Goal: Information Seeking & Learning: Learn about a topic

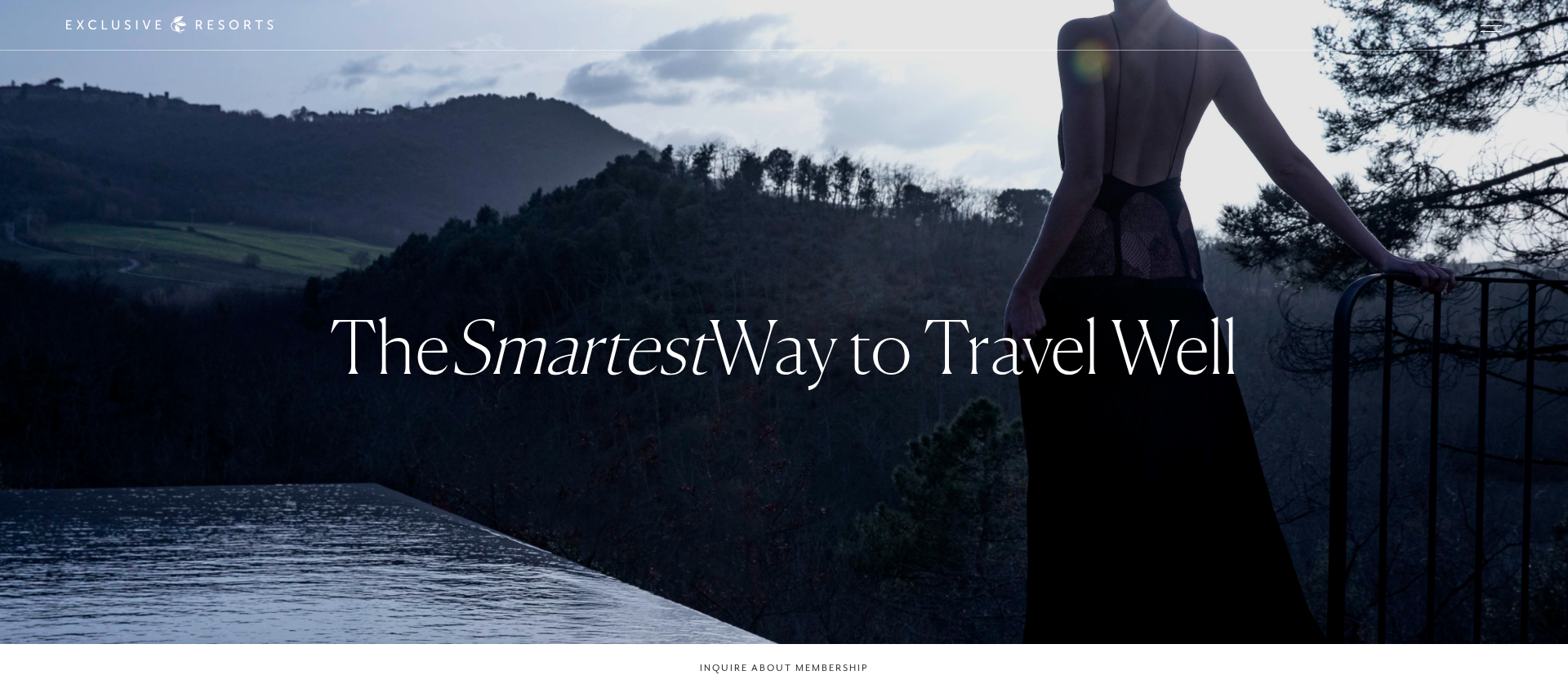
checkbox input "false"
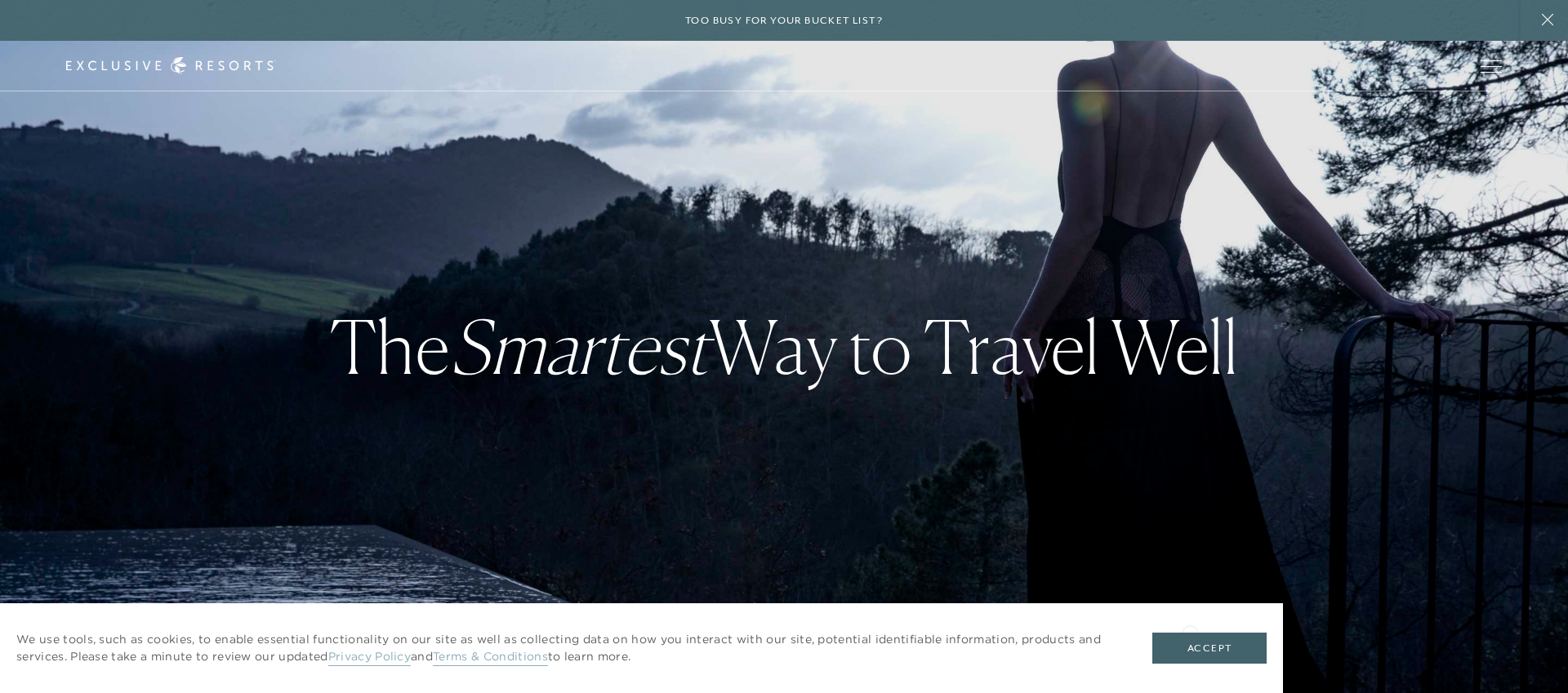
click at [1190, 632] on div "We use tools, such as cookies, to enable essential functionality on our site as…" at bounding box center [641, 648] width 1283 height 90
click at [1209, 655] on button "Accept" at bounding box center [1210, 648] width 114 height 31
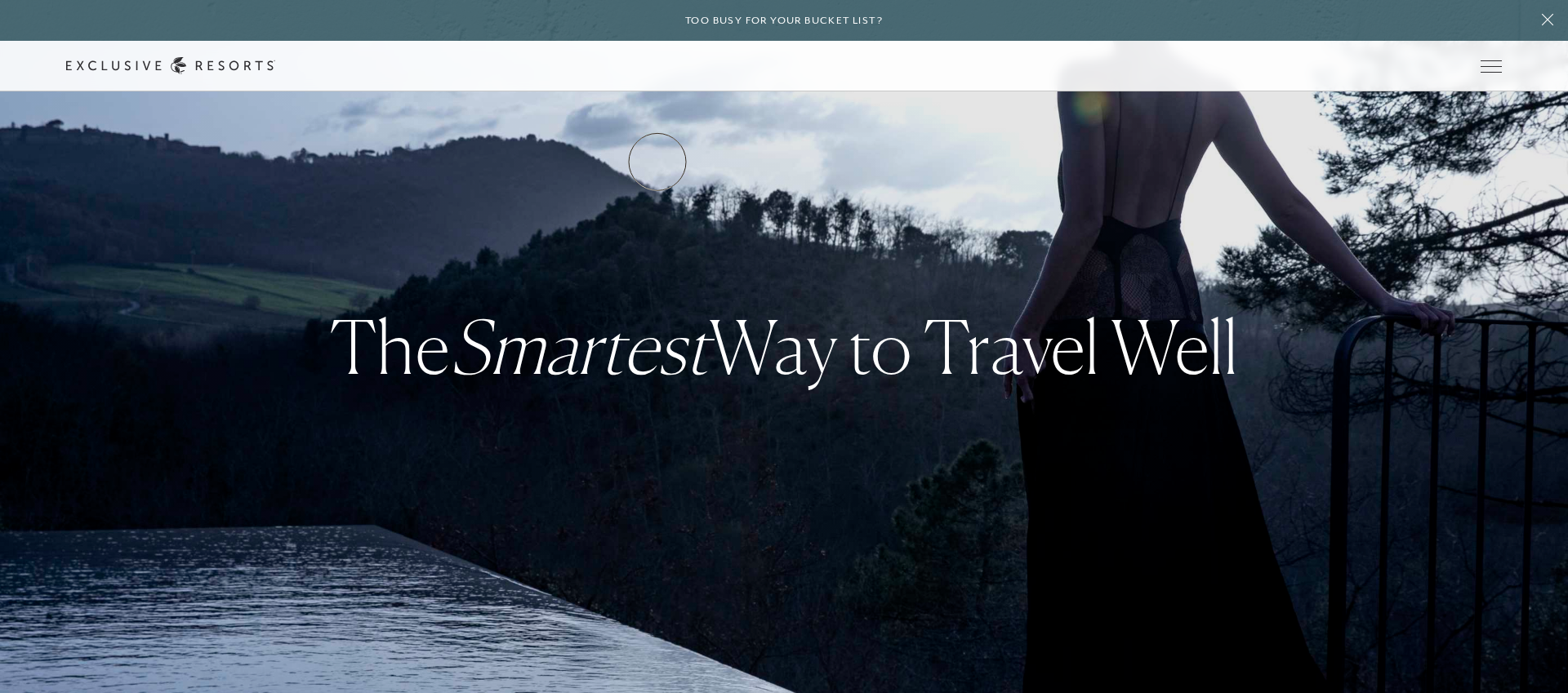
click at [0, 0] on link "Residence Collection" at bounding box center [0, 0] width 0 height 0
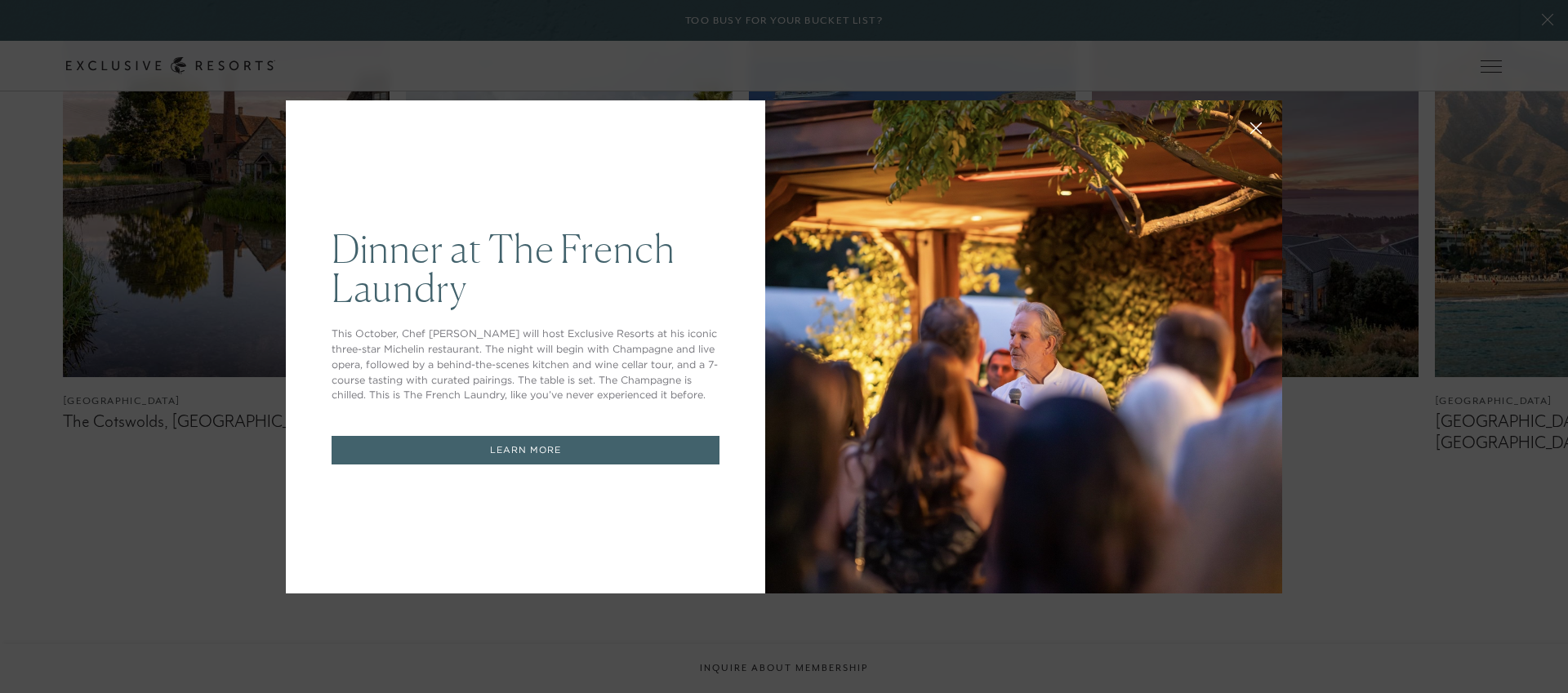
click at [488, 229] on h1 "Dinner at The French Laundry" at bounding box center [525, 268] width 388 height 79
click at [1262, 130] on button at bounding box center [1256, 126] width 39 height 39
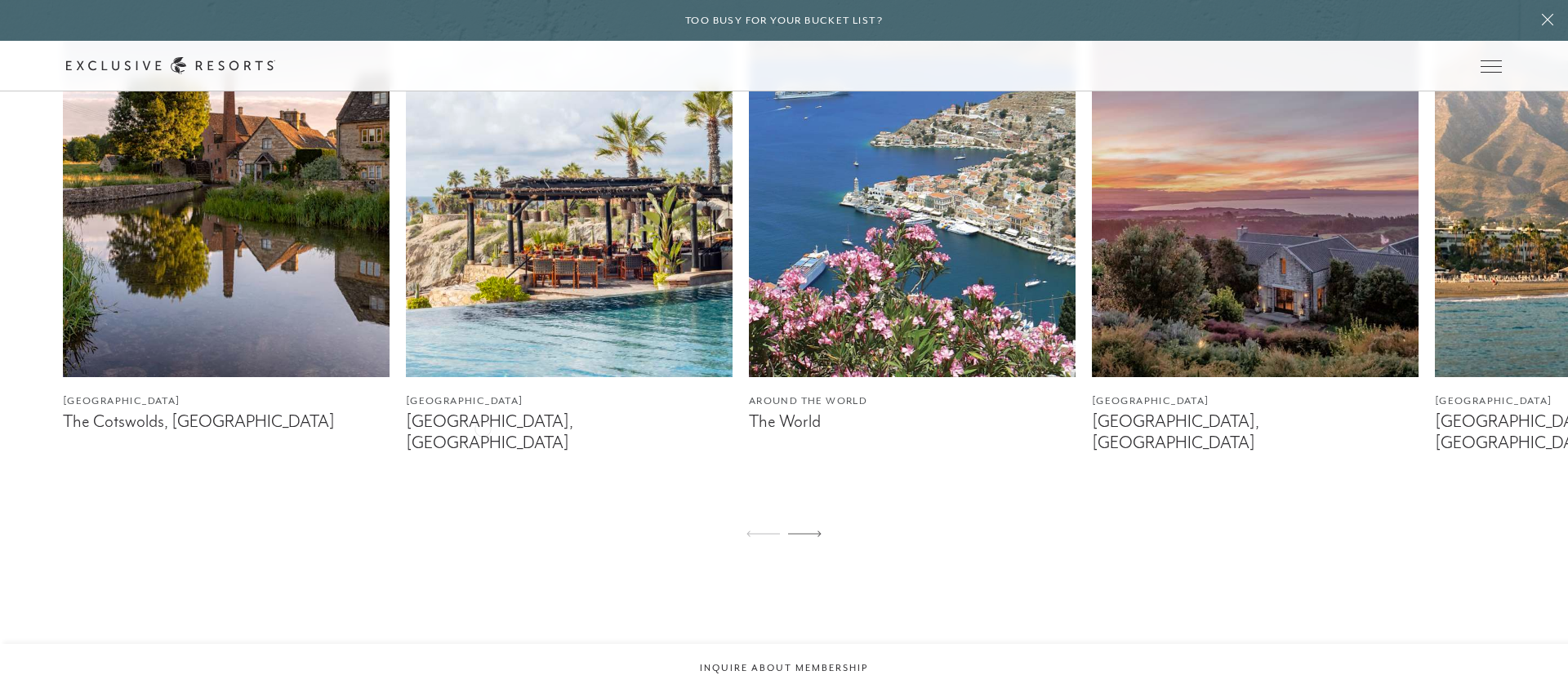
click at [482, 427] on figcaption "[GEOGRAPHIC_DATA], [GEOGRAPHIC_DATA]" at bounding box center [569, 432] width 327 height 41
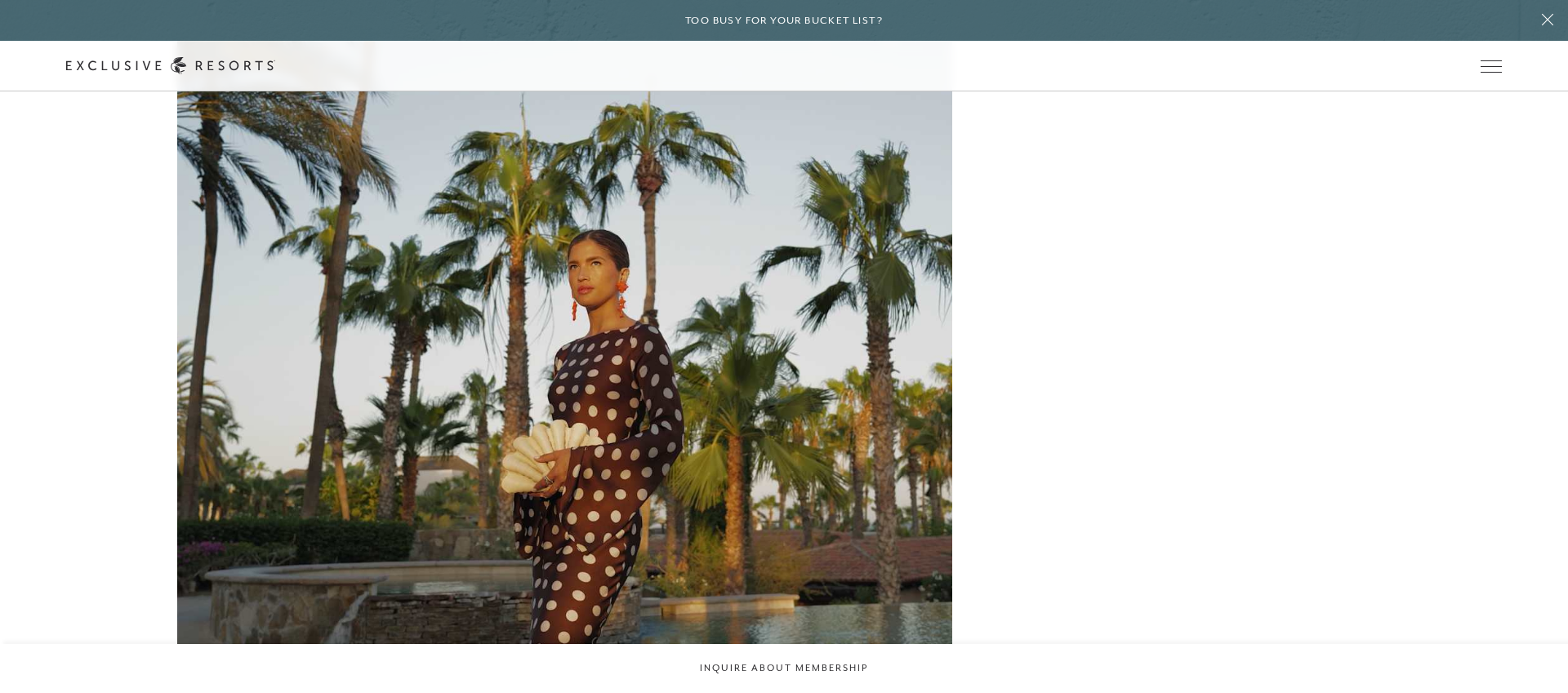
scroll to position [5934, 0]
